Goal: Navigation & Orientation: Go to known website

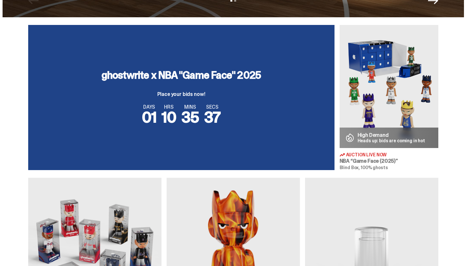
scroll to position [72, 0]
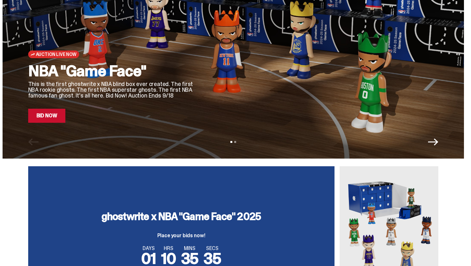
click at [31, 1] on div "Auction Live Now NBA "Game Face" This is the first ghostwrite x NBA blind box e…" at bounding box center [111, 35] width 167 height 175
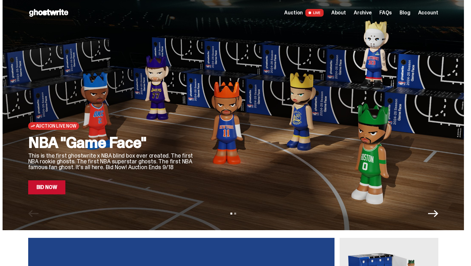
click at [311, 15] on link "Auction LIVE" at bounding box center [303, 13] width 39 height 8
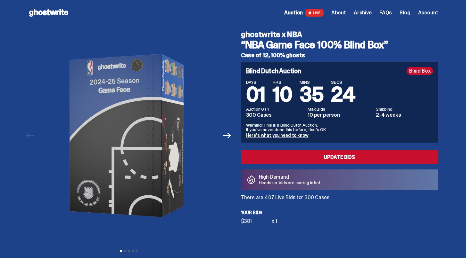
click at [54, 11] on use at bounding box center [48, 13] width 39 height 8
